Goal: Browse casually: Explore the website without a specific task or goal

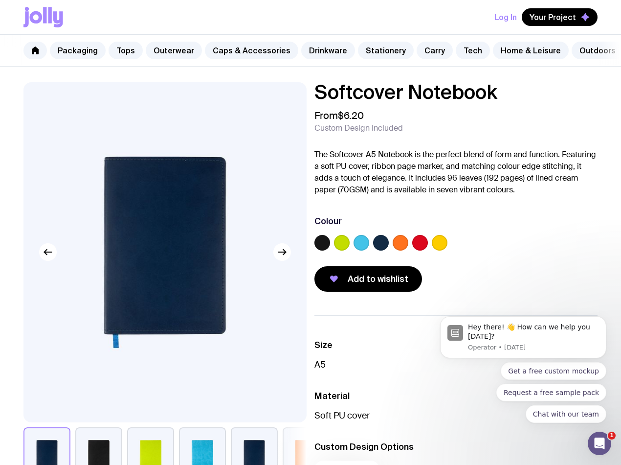
click at [350, 250] on label at bounding box center [342, 243] width 16 height 16
click at [0, 0] on input "radio" at bounding box center [0, 0] width 0 height 0
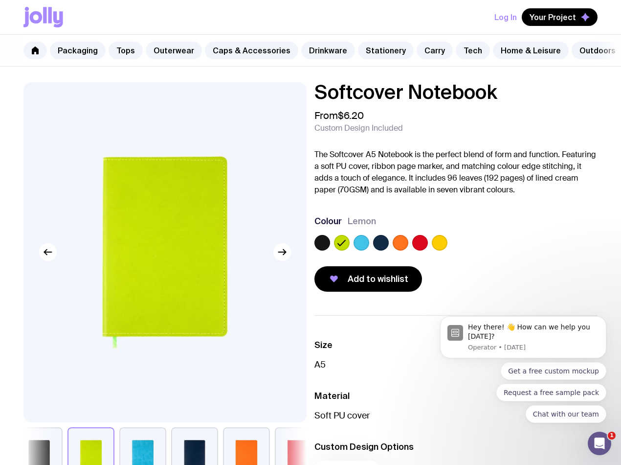
click at [385, 251] on div at bounding box center [455, 245] width 283 height 20
click at [369, 250] on label at bounding box center [362, 243] width 16 height 16
click at [0, 0] on input "radio" at bounding box center [0, 0] width 0 height 0
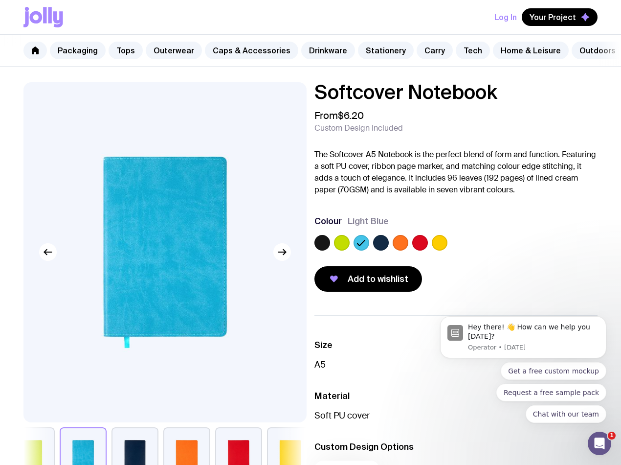
click at [453, 252] on body "Hey there! 👋 How can we help you today? Operator • 1d ago Get a free custom moc…" at bounding box center [523, 340] width 188 height 190
click at [453, 250] on body "Hey there! 👋 How can we help you today? Operator • 1d ago Get a free custom moc…" at bounding box center [523, 340] width 188 height 190
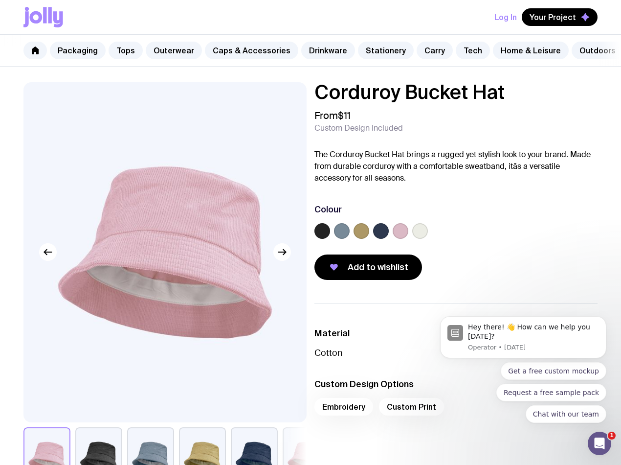
click at [428, 238] on label at bounding box center [420, 231] width 16 height 16
click at [0, 0] on input "radio" at bounding box center [0, 0] width 0 height 0
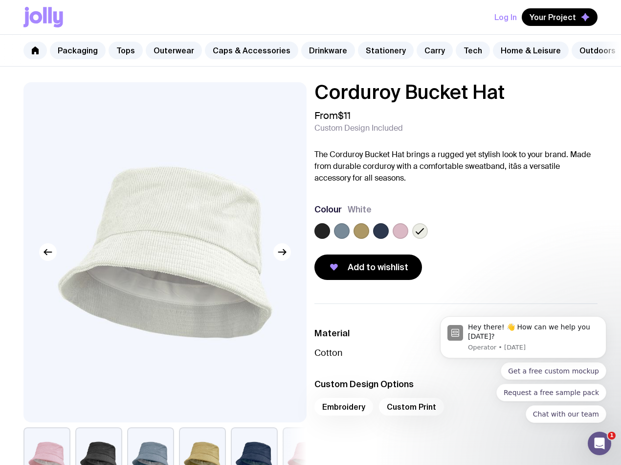
click at [350, 237] on label at bounding box center [342, 231] width 16 height 16
click at [0, 0] on input "radio" at bounding box center [0, 0] width 0 height 0
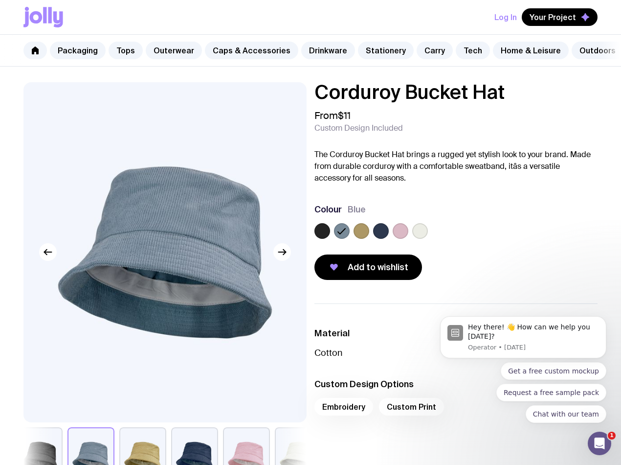
click at [408, 238] on label at bounding box center [401, 231] width 16 height 16
click at [0, 0] on input "radio" at bounding box center [0, 0] width 0 height 0
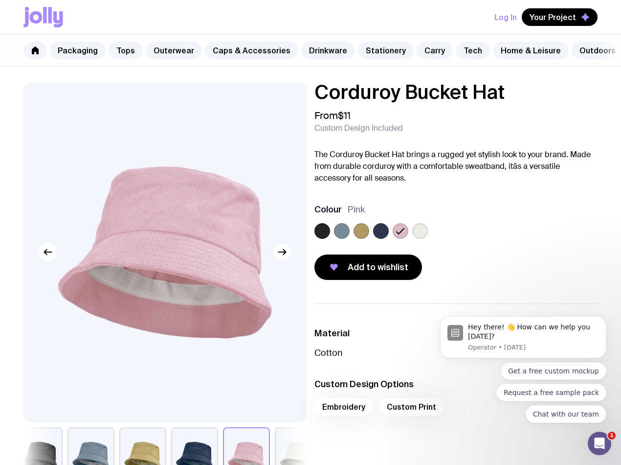
click at [389, 239] on label at bounding box center [381, 231] width 16 height 16
click at [0, 0] on input "radio" at bounding box center [0, 0] width 0 height 0
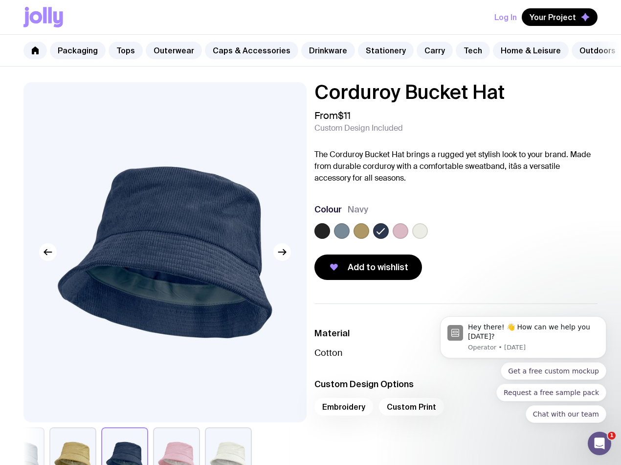
click at [369, 239] on label at bounding box center [362, 231] width 16 height 16
click at [0, 0] on input "radio" at bounding box center [0, 0] width 0 height 0
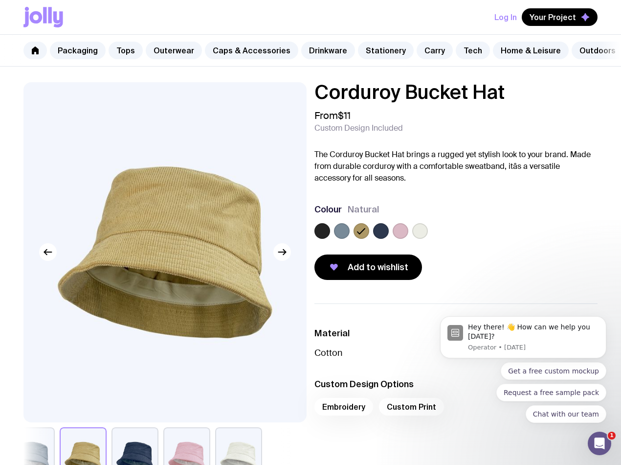
click at [330, 238] on label at bounding box center [322, 231] width 16 height 16
click at [0, 0] on input "radio" at bounding box center [0, 0] width 0 height 0
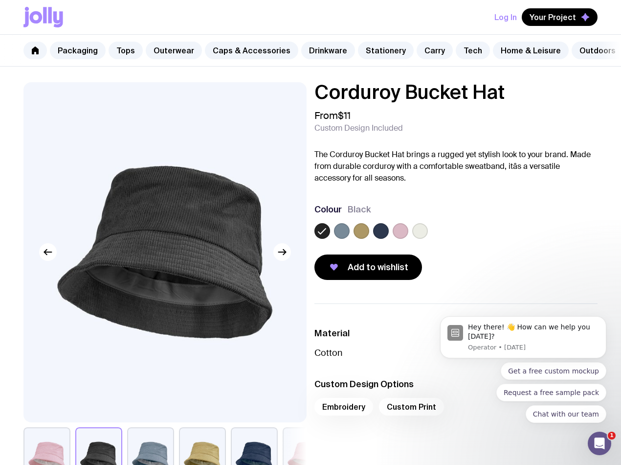
click at [428, 237] on label at bounding box center [420, 231] width 16 height 16
click at [0, 0] on input "radio" at bounding box center [0, 0] width 0 height 0
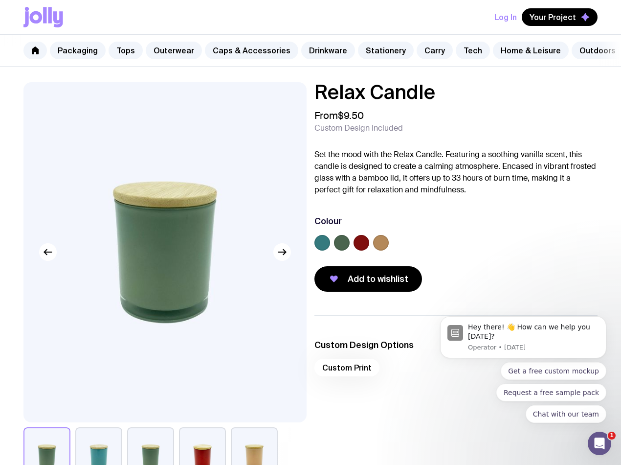
click at [330, 247] on label at bounding box center [322, 243] width 16 height 16
click at [0, 0] on input "radio" at bounding box center [0, 0] width 0 height 0
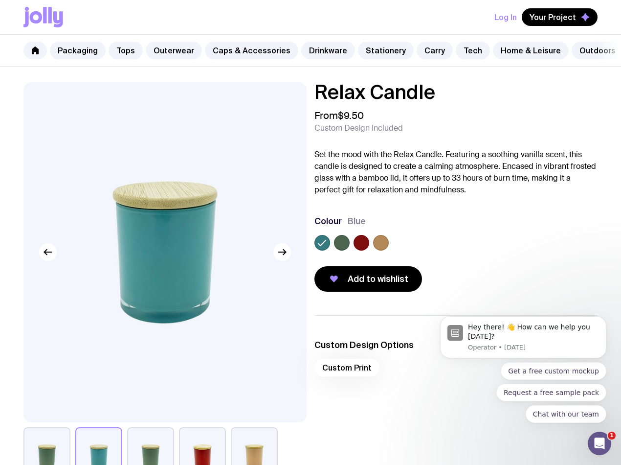
click at [389, 250] on label at bounding box center [381, 243] width 16 height 16
click at [0, 0] on input "radio" at bounding box center [0, 0] width 0 height 0
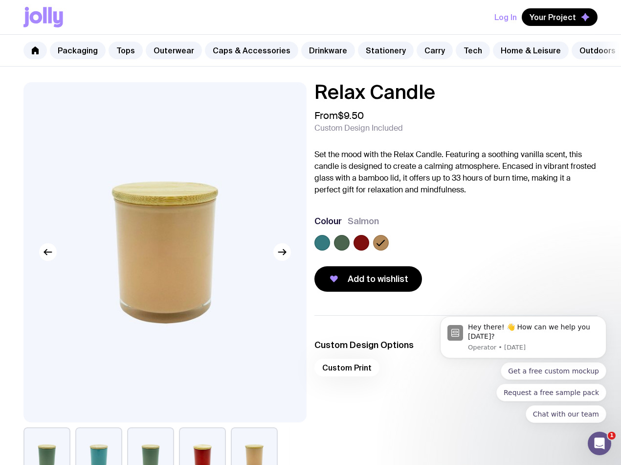
click at [369, 249] on label at bounding box center [362, 243] width 16 height 16
click at [0, 0] on input "radio" at bounding box center [0, 0] width 0 height 0
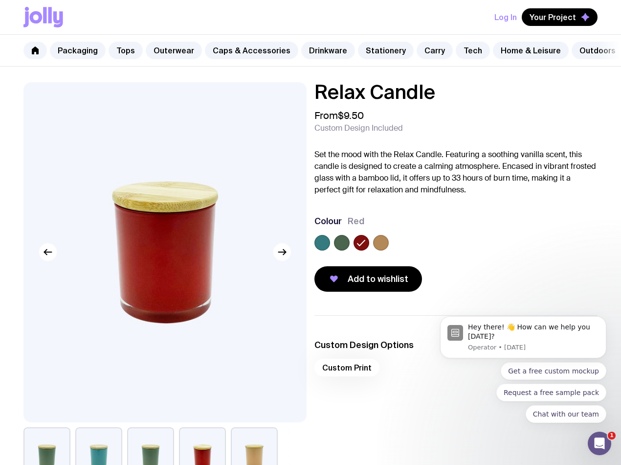
drag, startPoint x: 359, startPoint y: 249, endPoint x: 342, endPoint y: 249, distance: 17.1
click at [350, 249] on label at bounding box center [342, 243] width 16 height 16
click at [0, 0] on input "radio" at bounding box center [0, 0] width 0 height 0
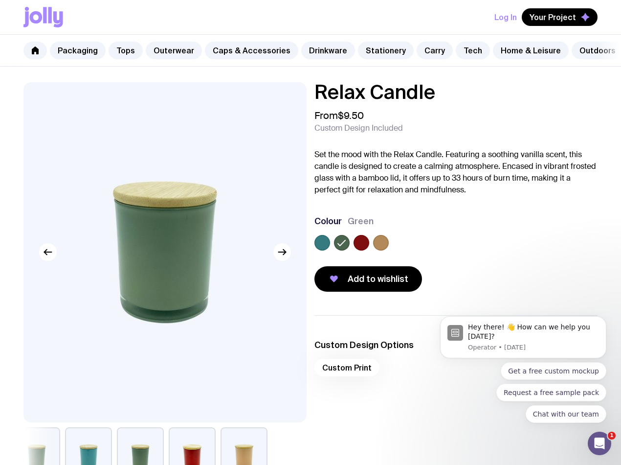
click at [330, 250] on label at bounding box center [322, 243] width 16 height 16
click at [0, 0] on input "radio" at bounding box center [0, 0] width 0 height 0
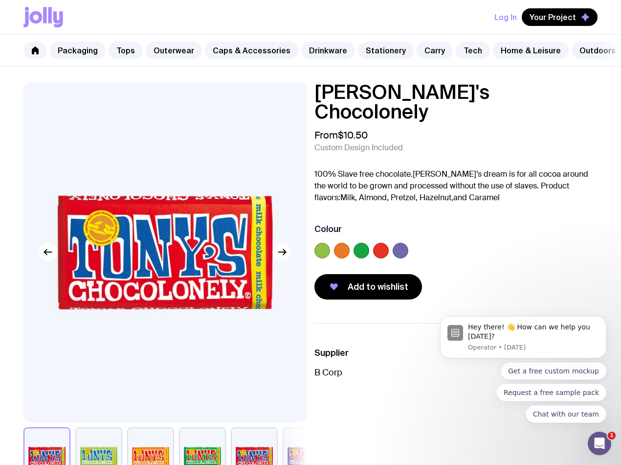
click at [330, 243] on label at bounding box center [322, 251] width 16 height 16
click at [0, 0] on input "radio" at bounding box center [0, 0] width 0 height 0
